Goal: Information Seeking & Learning: Learn about a topic

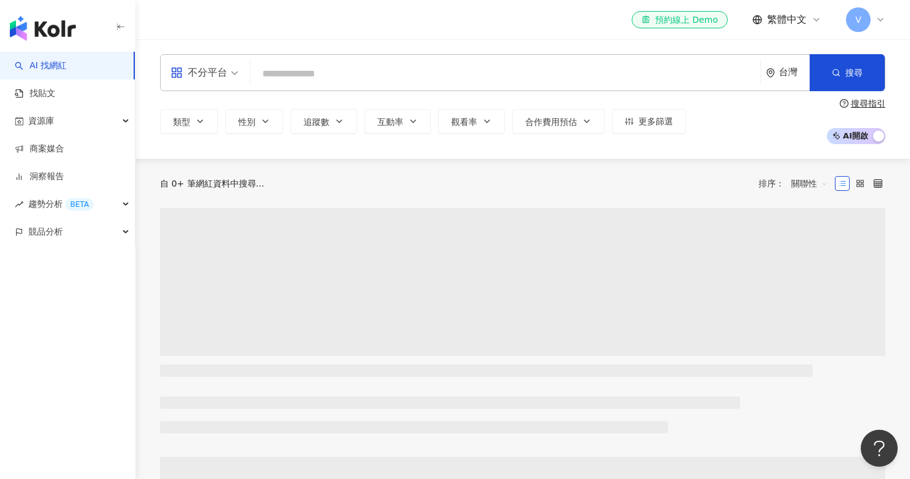
type input "*"
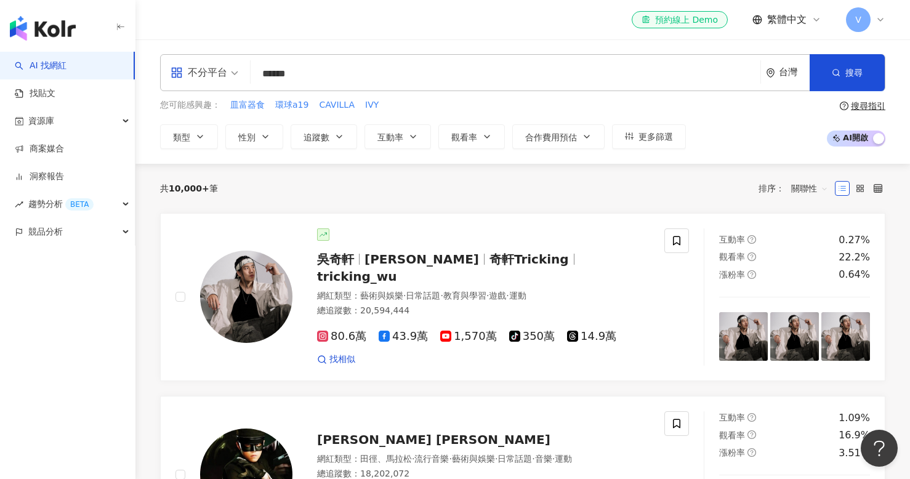
type input "******"
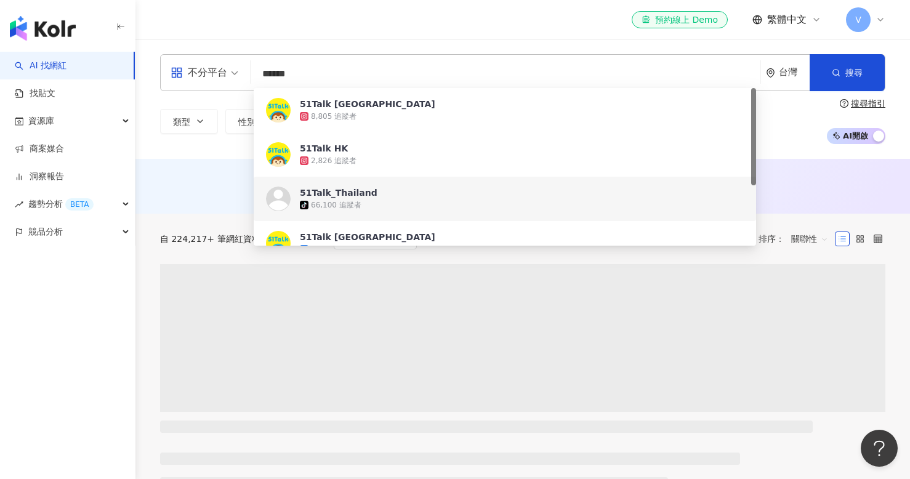
click at [186, 181] on div "AI 推薦 ： 無結果，請嘗試搜尋其他語言關鍵字或條件" at bounding box center [522, 184] width 725 height 15
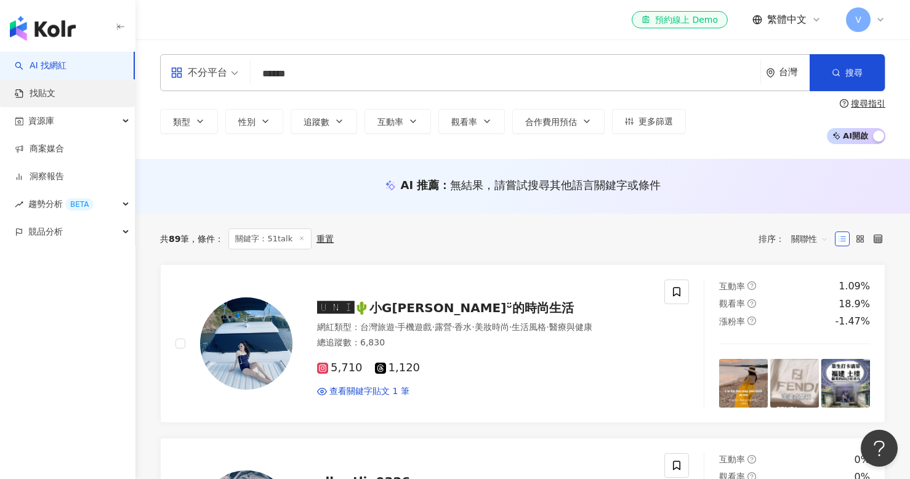
click at [55, 99] on link "找貼文" at bounding box center [35, 93] width 41 height 12
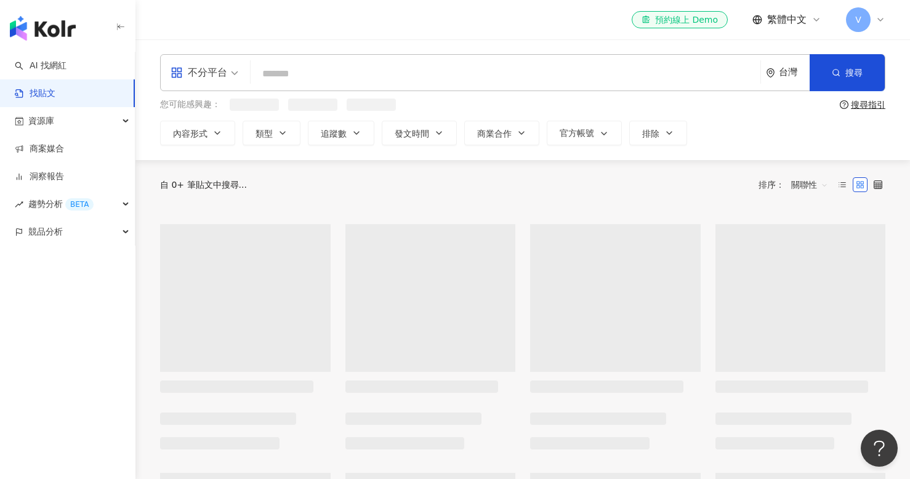
click at [305, 74] on input "search" at bounding box center [506, 73] width 500 height 26
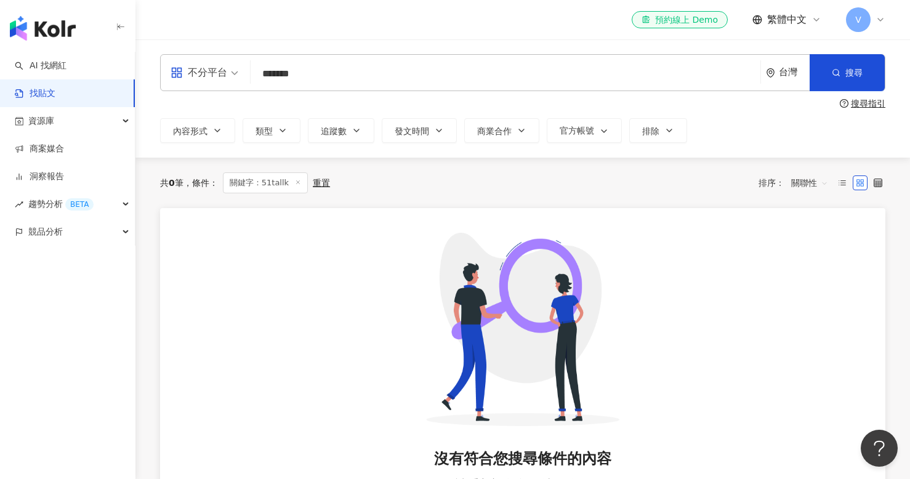
click at [287, 75] on input "*******" at bounding box center [506, 73] width 500 height 26
type input "******"
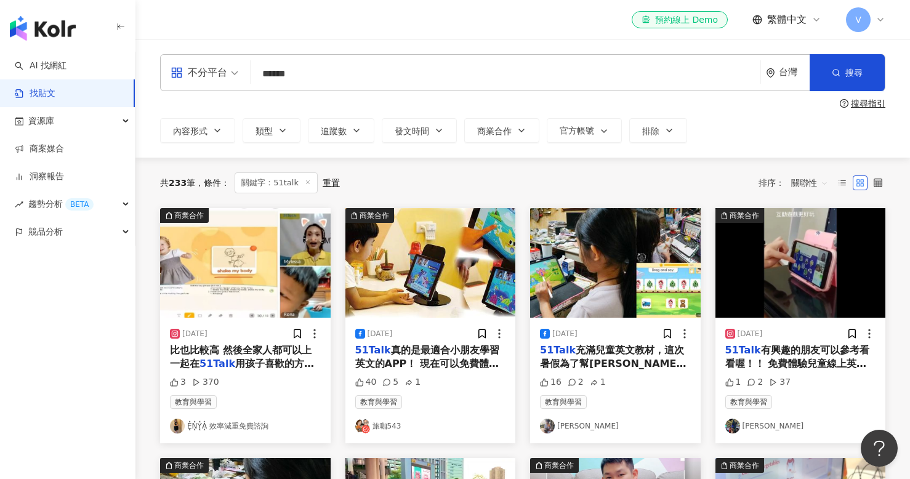
click at [806, 183] on span "關聯性" at bounding box center [809, 183] width 37 height 20
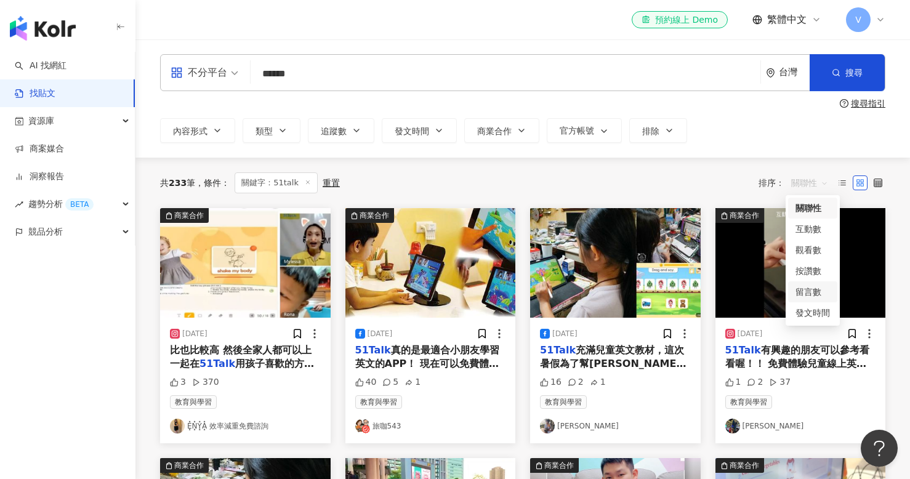
click at [807, 288] on div "留言數" at bounding box center [813, 292] width 34 height 14
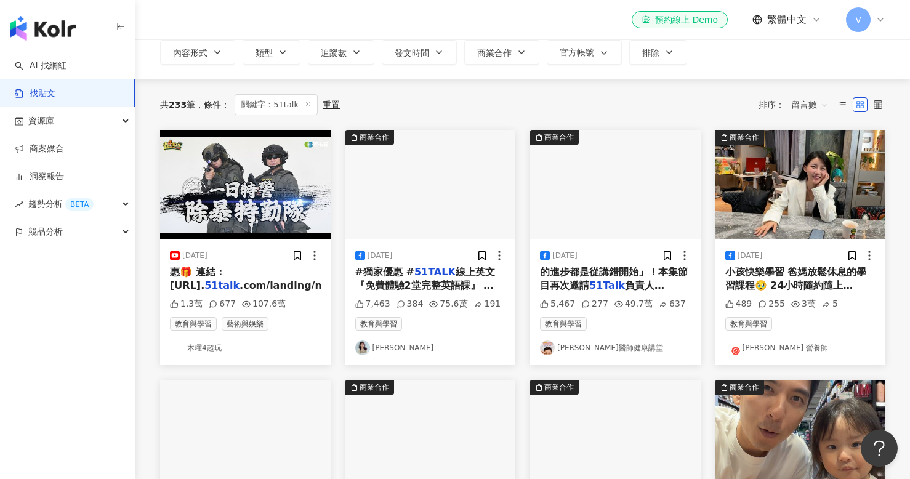
scroll to position [78, 0]
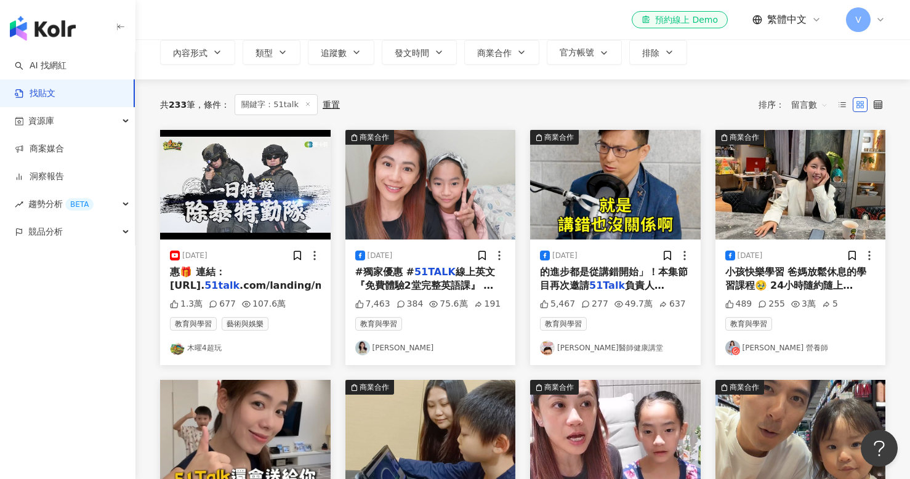
click at [774, 302] on div "255" at bounding box center [771, 304] width 27 height 12
click at [799, 281] on span "小孩快樂學習 爸媽放鬆休息的學習課程🥹 24小時隨約隨上" at bounding box center [796, 278] width 142 height 25
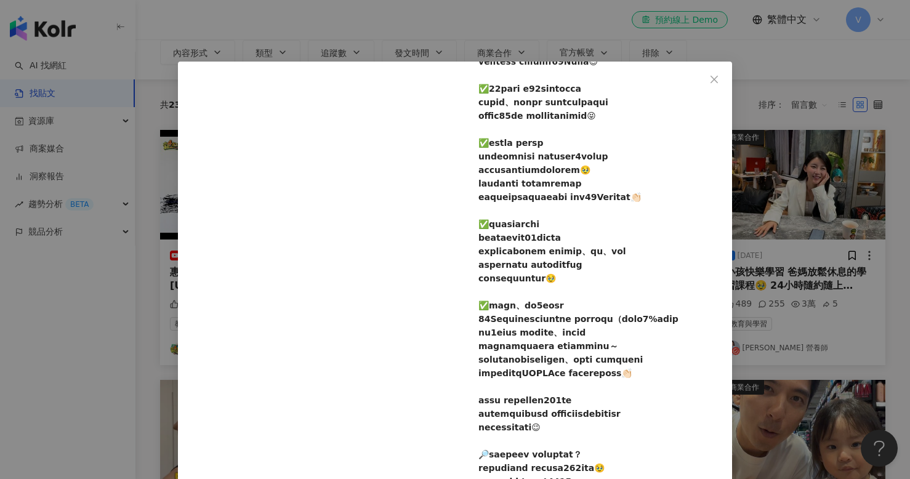
click at [586, 251] on div at bounding box center [600, 312] width 244 height 867
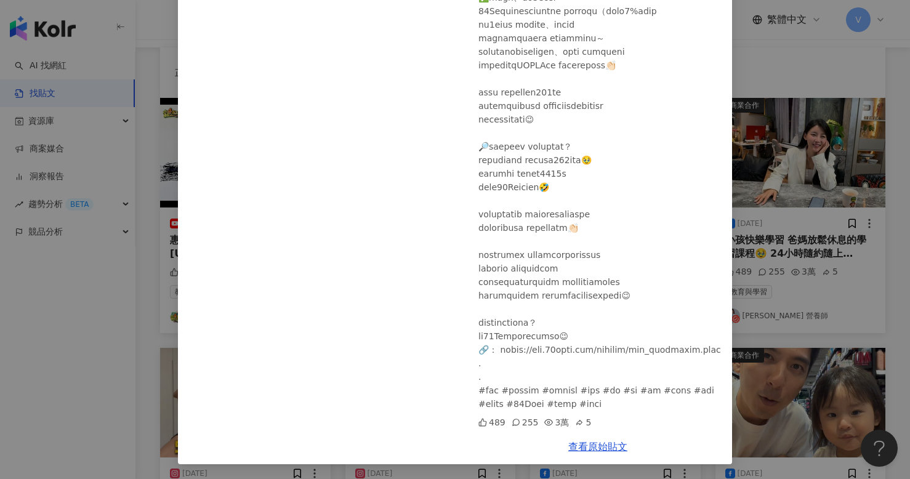
scroll to position [130, 0]
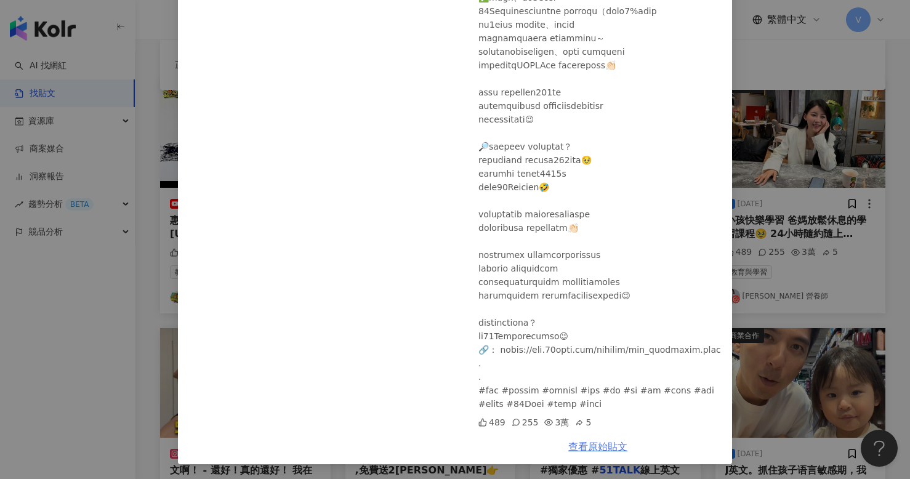
click at [589, 446] on link "查看原始貼文" at bounding box center [597, 447] width 59 height 12
click at [842, 83] on div "[PERSON_NAME] 營養師 [DATE] 489 255 3萬 5 查看原始貼文" at bounding box center [455, 239] width 910 height 479
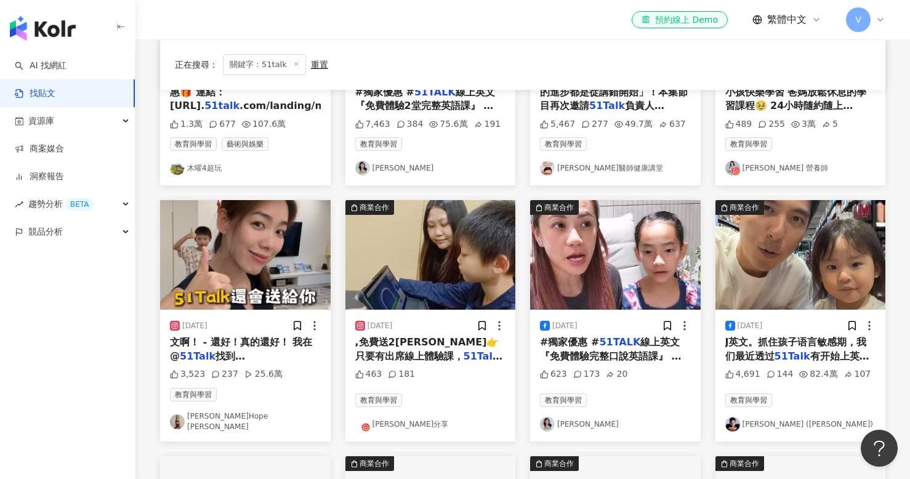
scroll to position [281, 0]
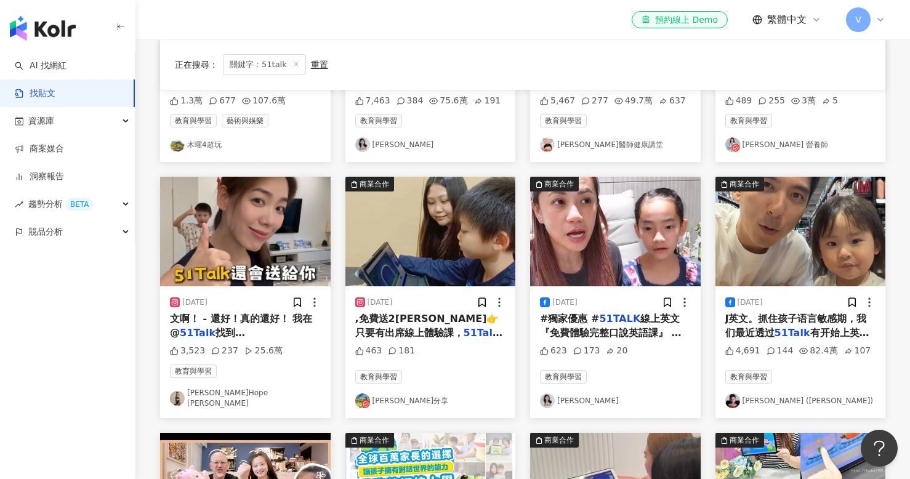
click at [448, 341] on span "就送您 7-11禮券 100" at bounding box center [406, 347] width 102 height 12
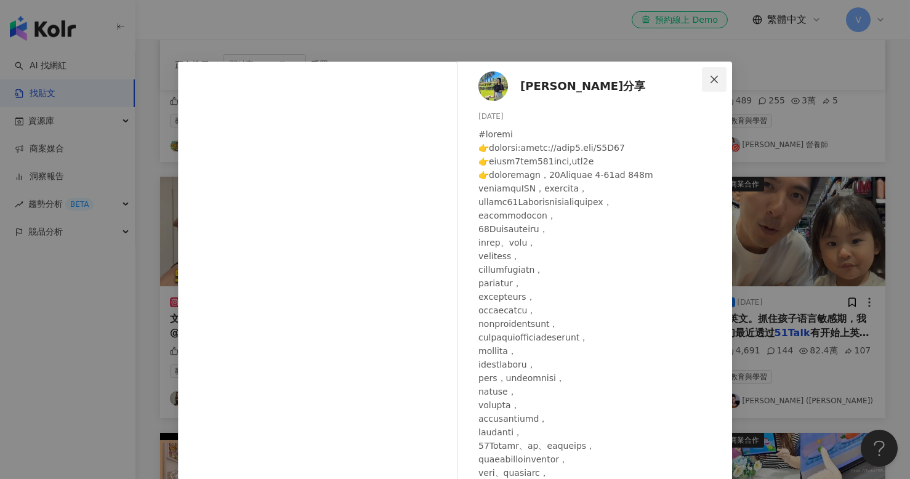
click at [724, 76] on span "Close" at bounding box center [714, 80] width 25 height 10
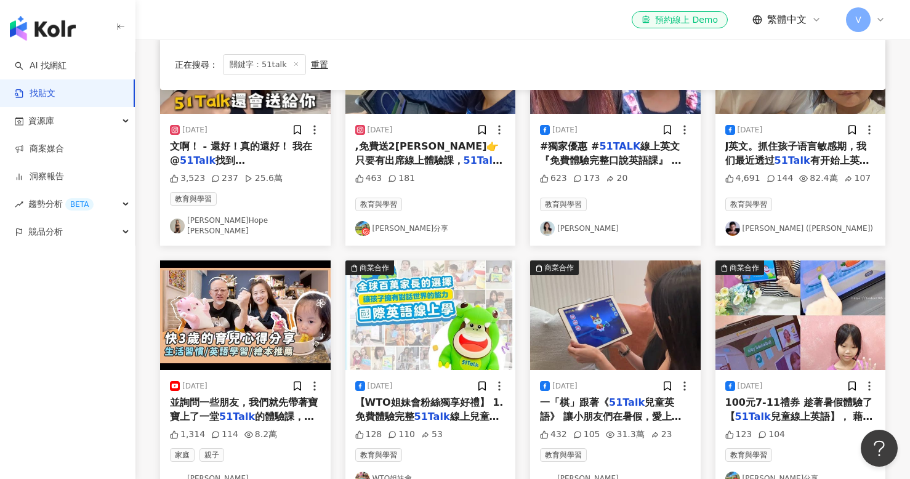
scroll to position [487, 0]
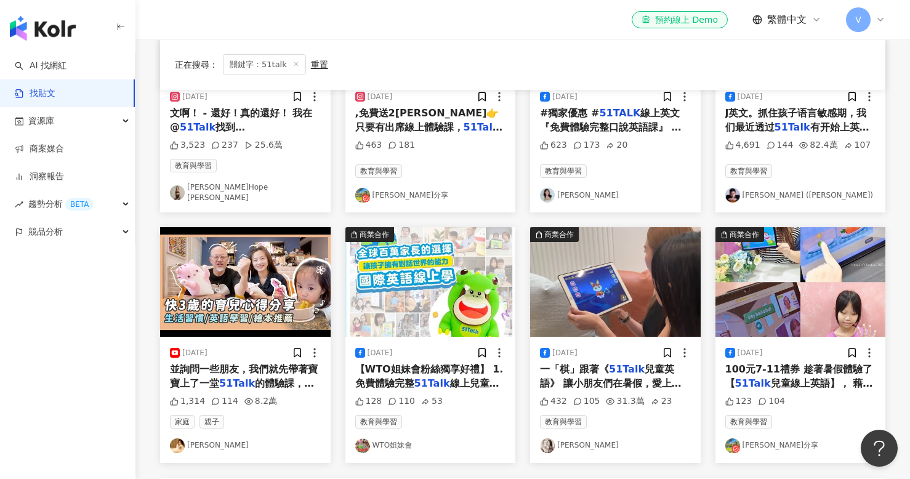
click at [251, 378] on span "的體驗課，之後我就決定要繼續" at bounding box center [242, 390] width 144 height 25
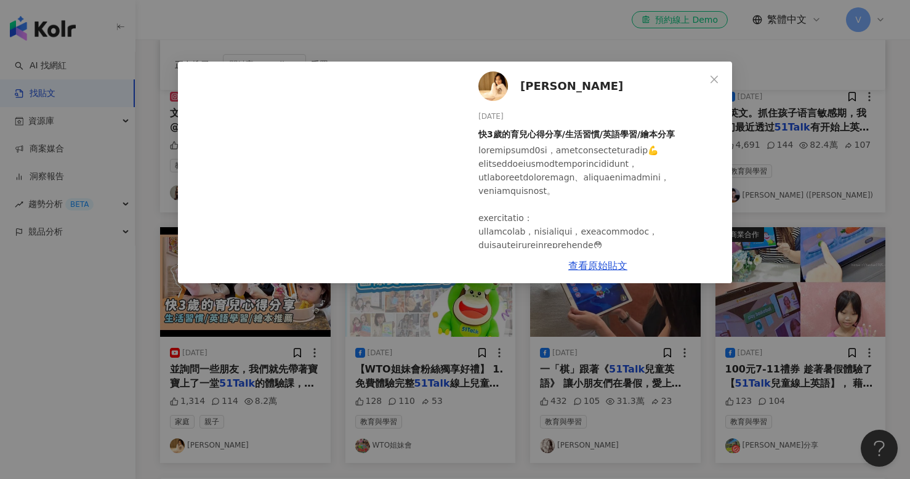
click at [593, 272] on div "查看原始貼文" at bounding box center [598, 265] width 269 height 35
click at [596, 269] on link "查看原始貼文" at bounding box center [597, 266] width 59 height 12
click at [477, 381] on div "[PERSON_NAME][DATE] 快3歲的育兒心得分享/生活習慣/英語學習/繪本分享 1,314 114 8.2萬 查看原始貼文" at bounding box center [455, 239] width 910 height 479
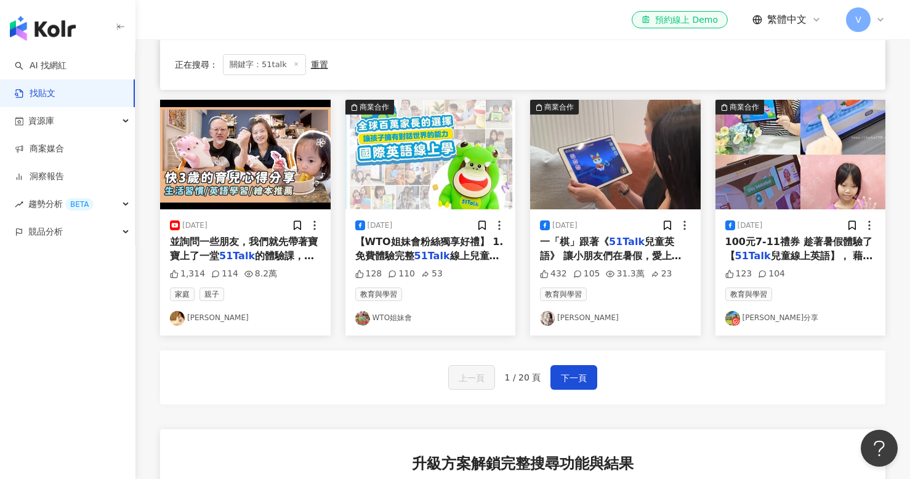
scroll to position [615, 0]
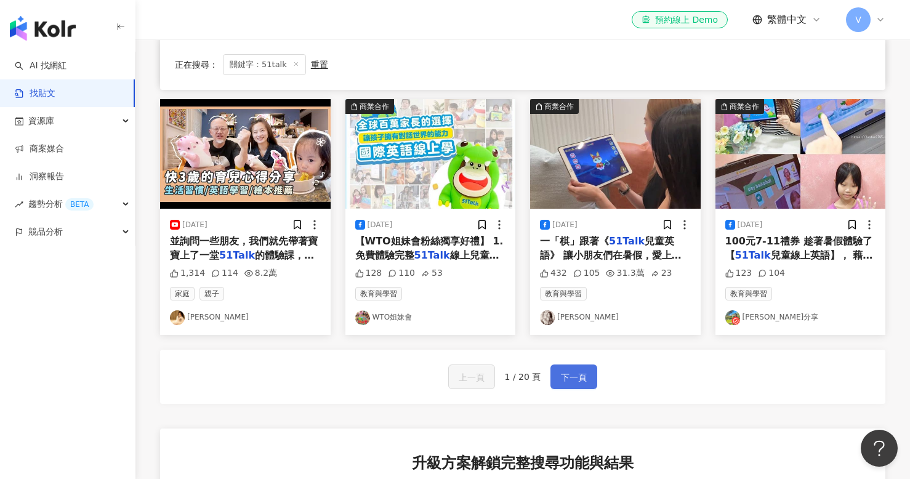
click at [572, 370] on span "下一頁" at bounding box center [574, 377] width 26 height 15
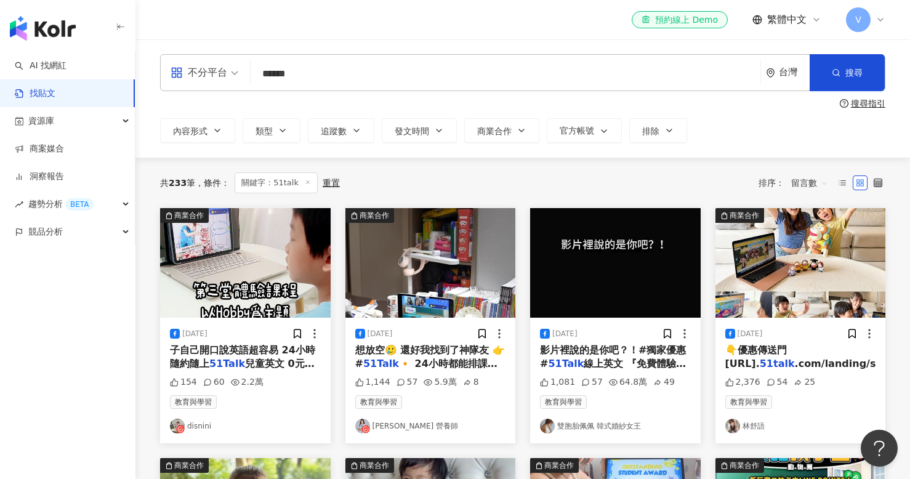
scroll to position [0, 0]
click at [230, 360] on span "兒童英文 0元體驗> htt" at bounding box center [242, 370] width 145 height 25
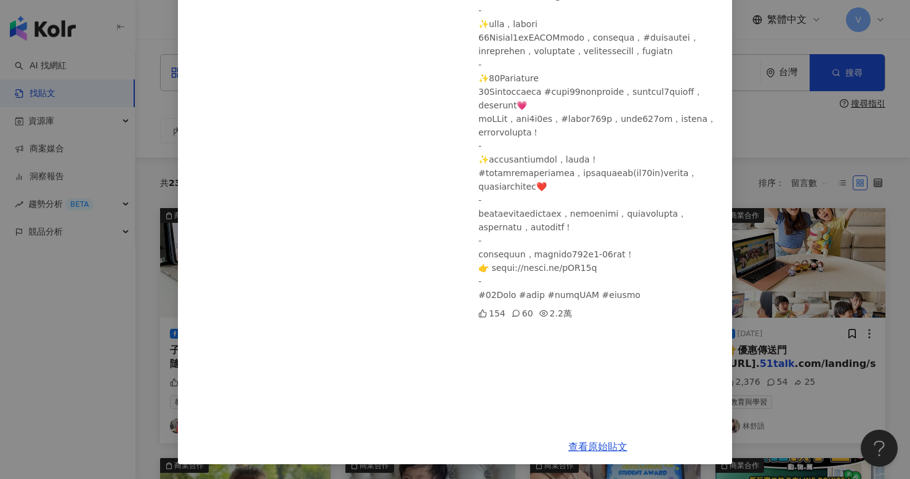
scroll to position [221, 0]
click at [527, 320] on div "60" at bounding box center [523, 314] width 22 height 14
click at [590, 453] on div "查看原始貼文" at bounding box center [598, 446] width 269 height 35
click at [592, 447] on link "查看原始貼文" at bounding box center [597, 447] width 59 height 12
click at [47, 116] on div "disnini [DATE] 24小時隨約隨上兒童英文，0元體驗送禮券 154 60 2.2萬 查看原始貼文" at bounding box center [455, 239] width 910 height 479
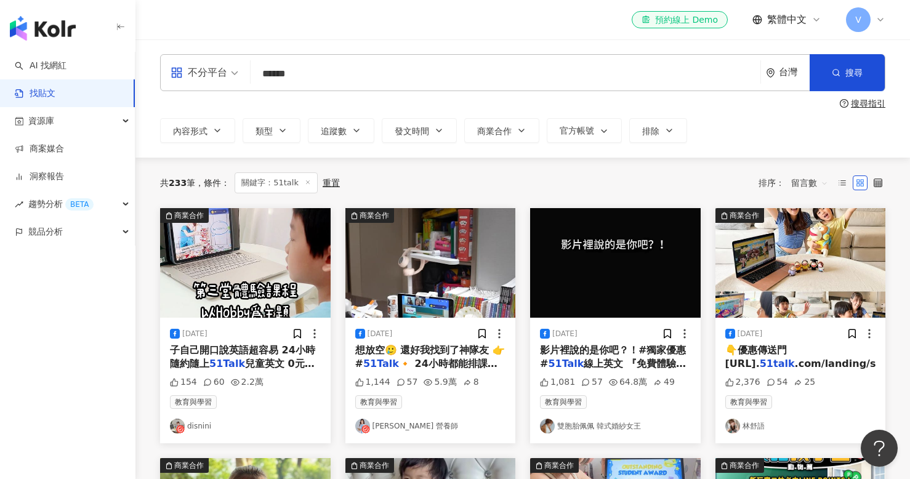
drag, startPoint x: 292, startPoint y: 75, endPoint x: 216, endPoint y: 72, distance: 76.4
click at [216, 72] on div "不分平台 51talk ****** 台灣 搜尋" at bounding box center [522, 72] width 725 height 37
type input "*"
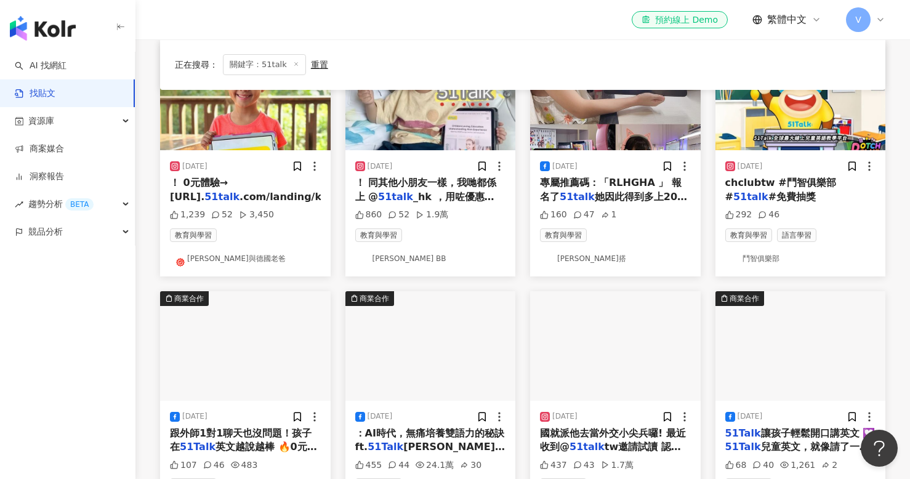
scroll to position [343, 0]
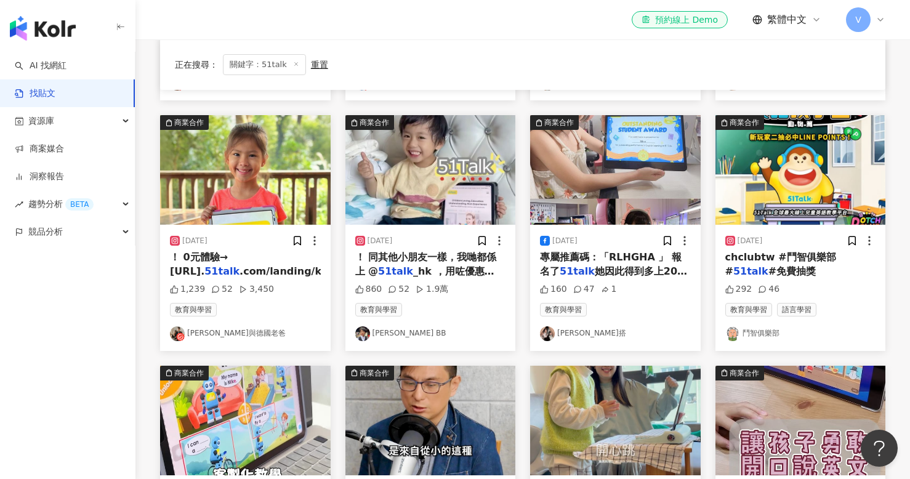
click at [418, 273] on span "_hk ，用咗優惠plan" at bounding box center [424, 277] width 139 height 25
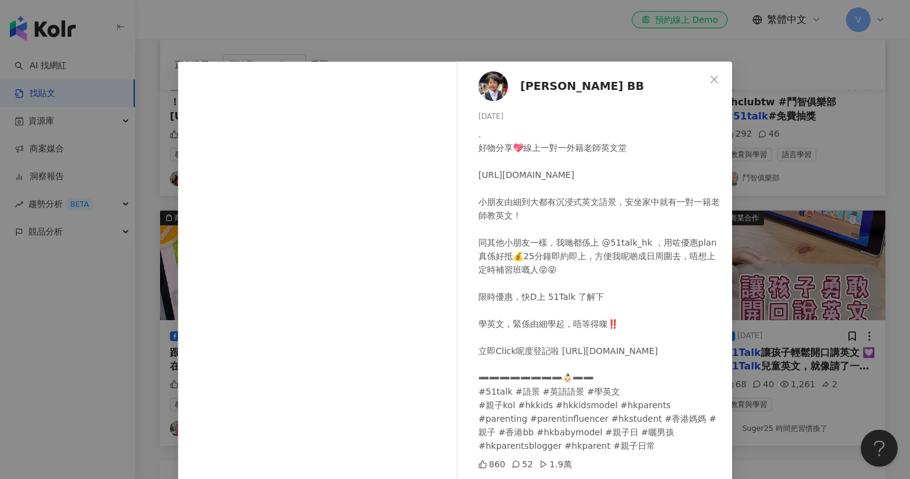
scroll to position [725, 0]
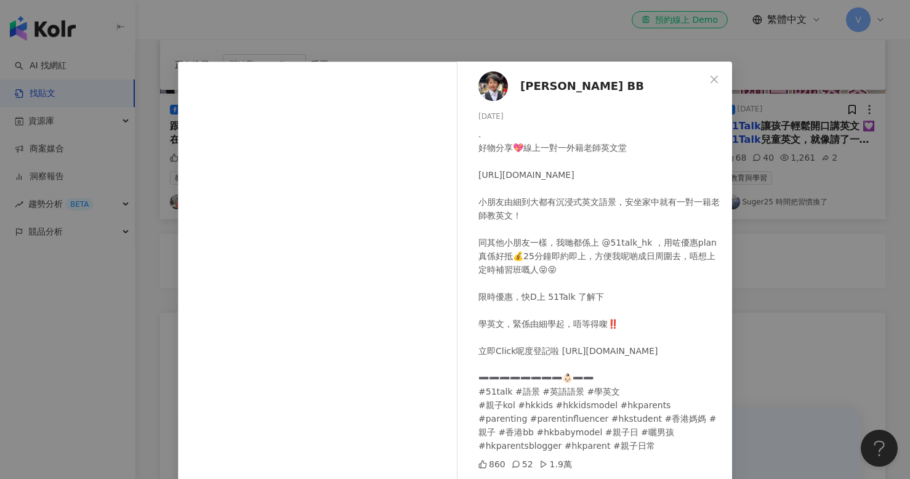
click at [527, 458] on div "52" at bounding box center [523, 465] width 22 height 14
click at [514, 460] on icon at bounding box center [516, 464] width 9 height 9
click at [707, 72] on button "Close" at bounding box center [714, 79] width 25 height 25
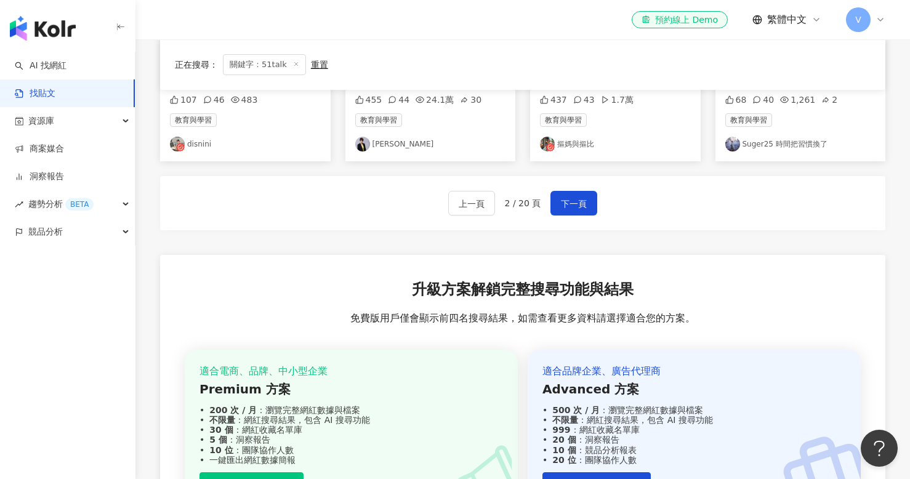
scroll to position [778, 0]
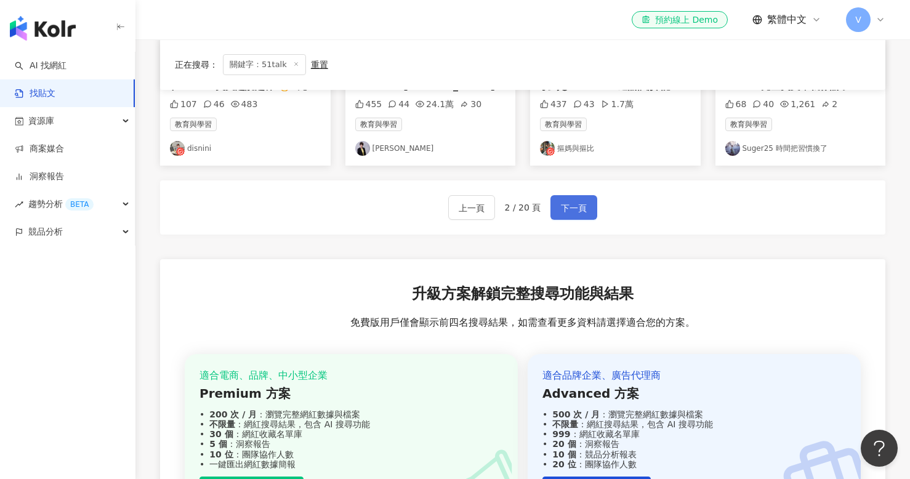
click at [554, 213] on button "下一頁" at bounding box center [574, 207] width 47 height 25
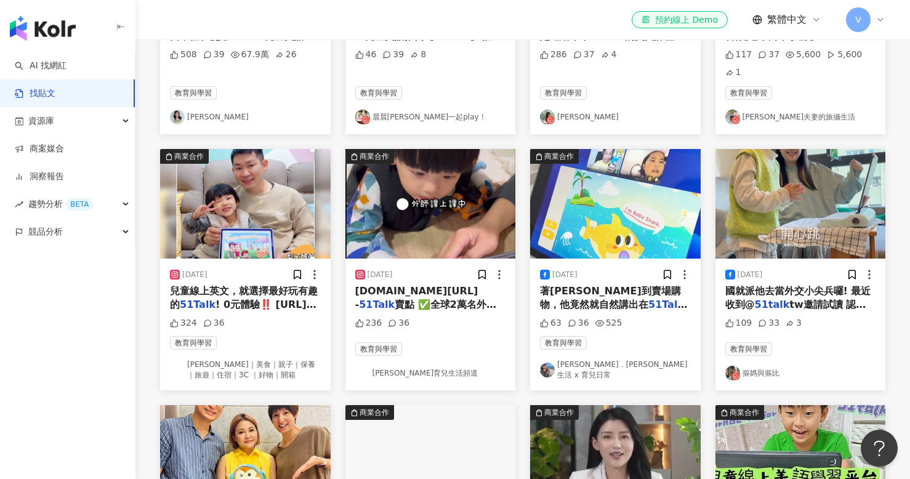
scroll to position [84, 0]
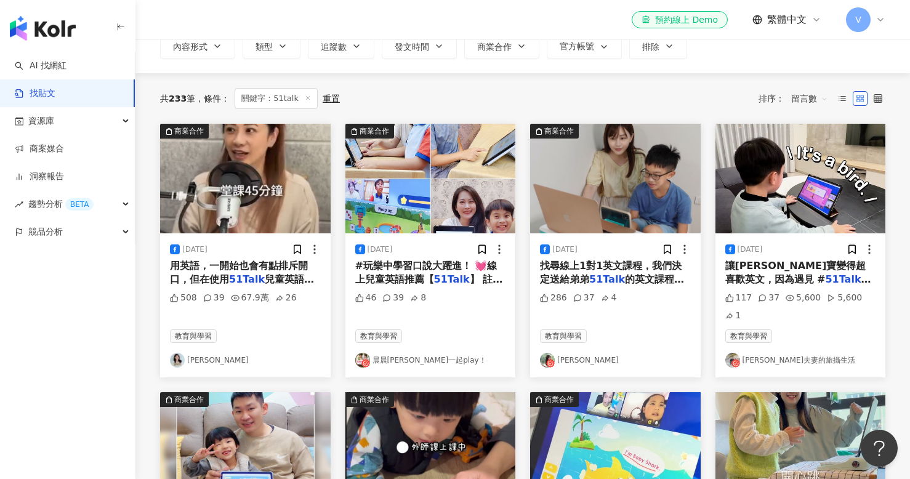
click at [419, 276] on span "#玩樂中學習口說大躍進！ 💓線上兒童英語推薦【" at bounding box center [426, 272] width 142 height 25
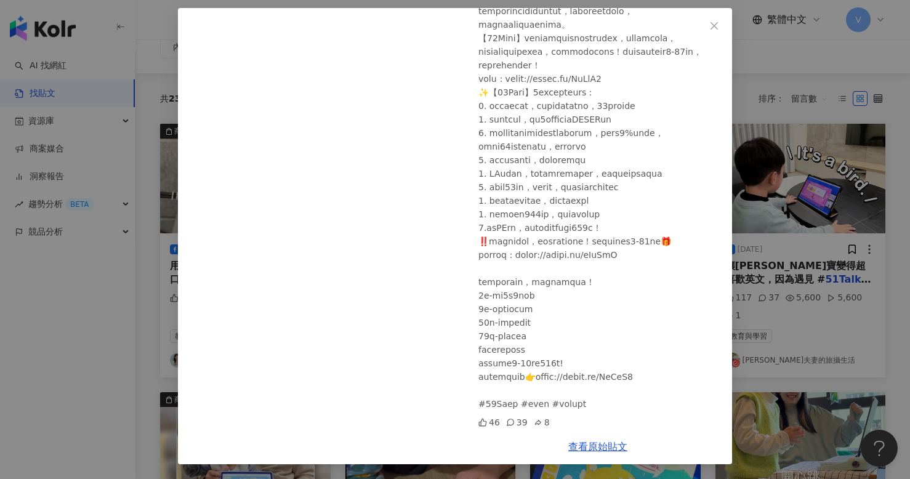
scroll to position [54, 0]
click at [589, 448] on link "查看原始貼文" at bounding box center [597, 447] width 59 height 12
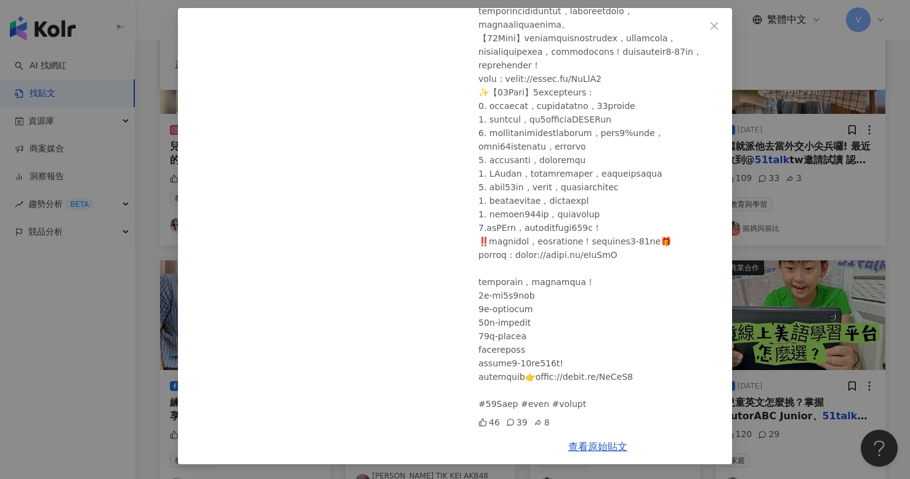
click at [784, 317] on div "晨晨[PERSON_NAME]一起play！ [DATE] 46 39 8 查看原始貼文" at bounding box center [455, 239] width 910 height 479
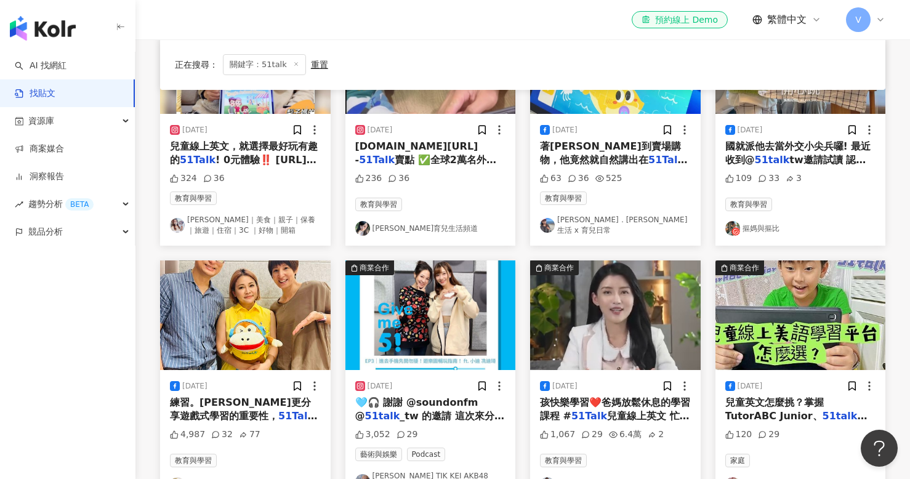
click at [852, 410] on span "、Oikid 的學習方針，選擇對小朋友最好的兒童英文線上學習就這麼簡單！－Stanma✡屎蛋媽童樂繪｜痞客邦 坊間的兒童美語課程琳瑯滿目！ 該怎麼挑選適合自己…" at bounding box center [800, 464] width 150 height 108
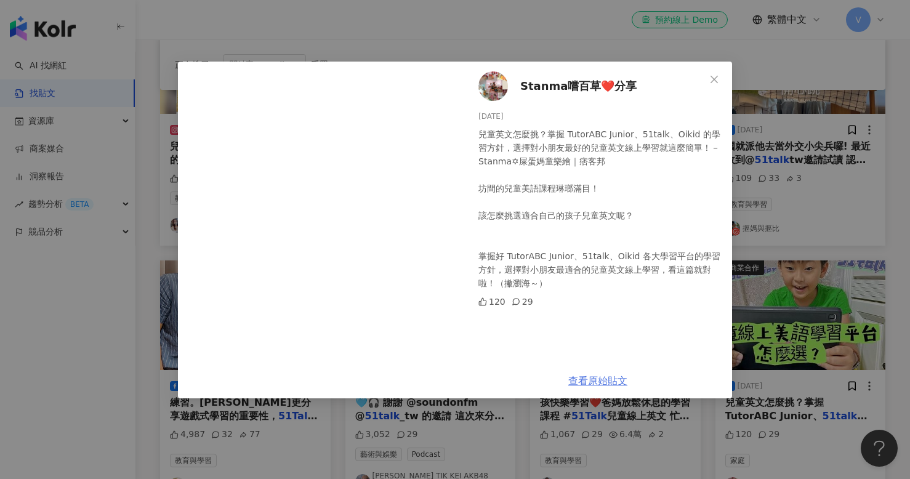
click at [584, 385] on link "查看原始貼文" at bounding box center [597, 381] width 59 height 12
click at [519, 17] on div "Stanma嚐百草❤️分享 [DATE] 兒童英文怎麼挑？掌握 TutorABC Junior、51talk、Oikid 的學習方針，選擇對小朋友最好的兒童英…" at bounding box center [455, 239] width 910 height 479
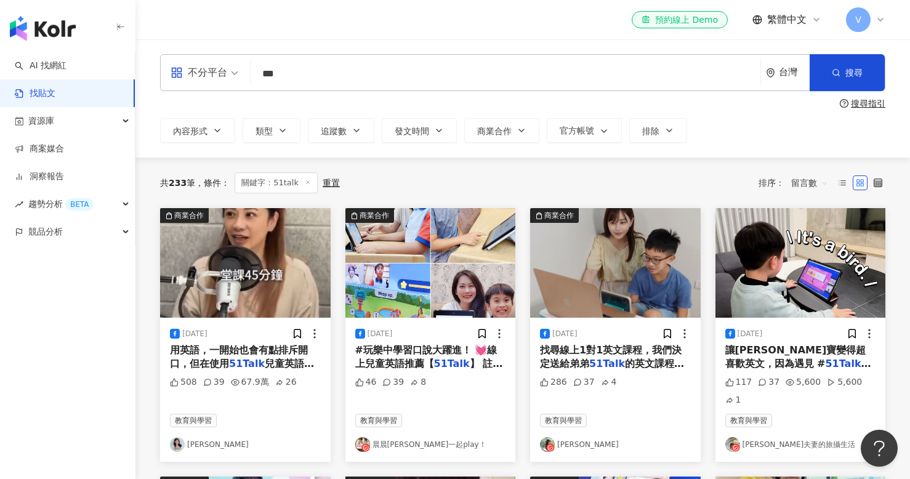
scroll to position [0, 0]
drag, startPoint x: 283, startPoint y: 76, endPoint x: 163, endPoint y: 76, distance: 120.1
click at [163, 76] on div "不分平台 *** 台灣 搜尋" at bounding box center [522, 72] width 725 height 37
paste input "**"
type input "*****"
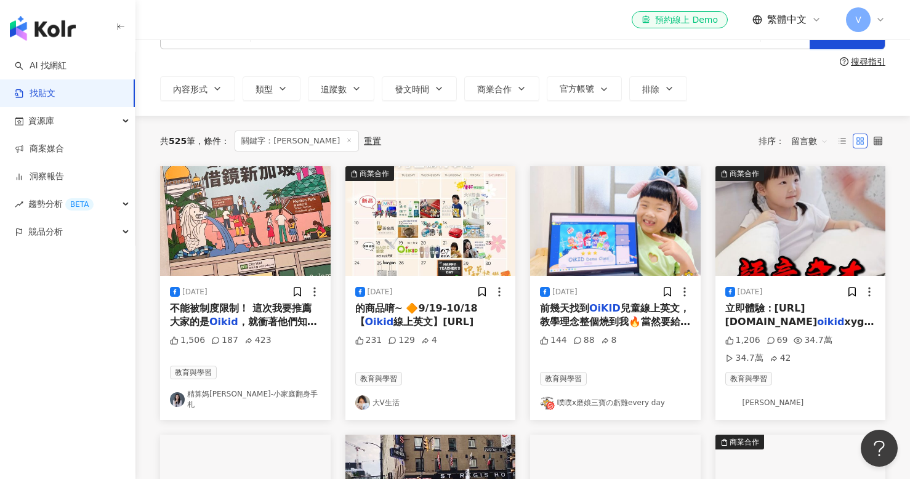
scroll to position [76, 0]
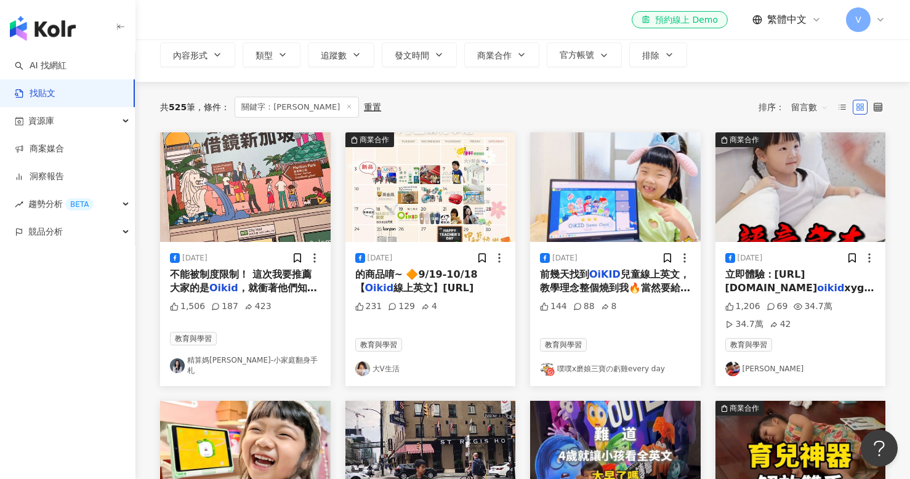
click at [219, 305] on div "187" at bounding box center [224, 307] width 27 height 12
click at [290, 275] on span "不能被制度限制！ 這次我要推薦大家的是" at bounding box center [241, 281] width 142 height 25
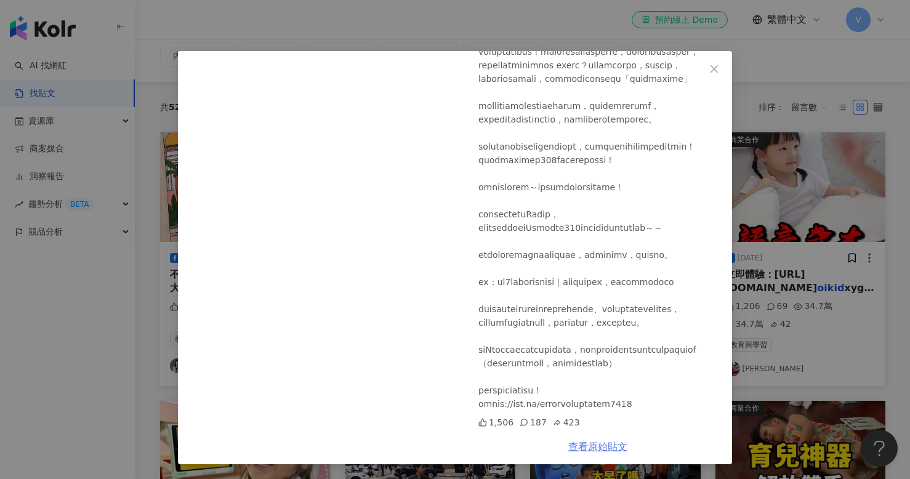
scroll to position [10, 0]
click at [605, 447] on link "查看原始貼文" at bounding box center [597, 447] width 59 height 12
